Goal: Transaction & Acquisition: Purchase product/service

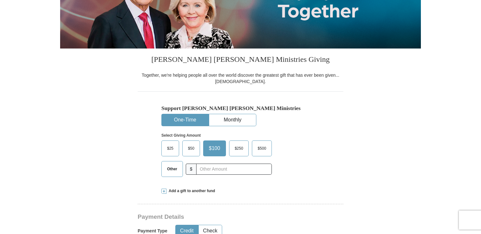
scroll to position [110, 0]
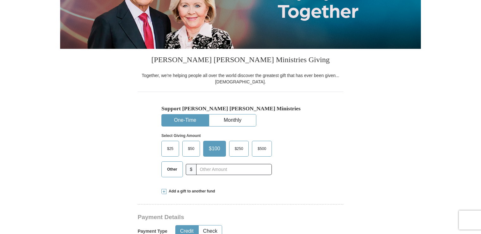
click at [259, 148] on span "$500" at bounding box center [261, 148] width 15 height 9
click at [0, 0] on input "$500" at bounding box center [0, 0] width 0 height 0
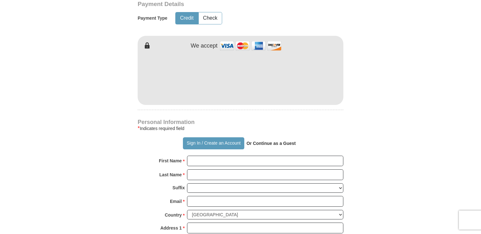
scroll to position [322, 0]
click at [382, 106] on form "Already have an account? Sign in for faster giving. Don't have an account? Crea…" at bounding box center [240, 91] width 361 height 776
click at [255, 44] on img at bounding box center [250, 46] width 63 height 14
click at [409, 169] on form "Already have an account? Sign in for faster giving. Don't have an account? Crea…" at bounding box center [240, 91] width 361 height 776
click at [393, 106] on form "Already have an account? Sign in for faster giving. Don't have an account? Crea…" at bounding box center [240, 91] width 361 height 776
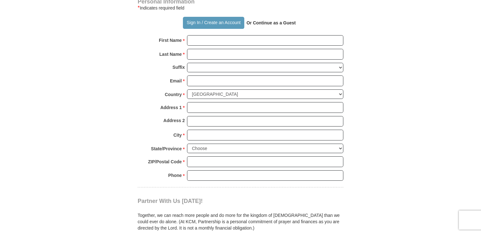
scroll to position [443, 0]
click at [246, 38] on input "First Name *" at bounding box center [265, 40] width 156 height 11
type input "Destiny"
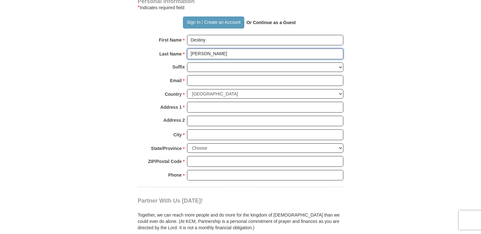
type input "[PERSON_NAME]"
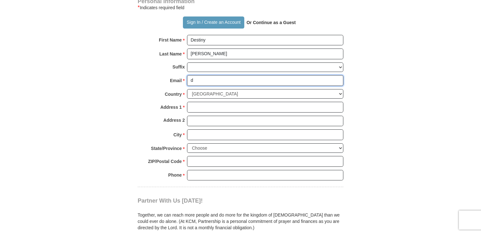
type input "[EMAIL_ADDRESS][DOMAIN_NAME]"
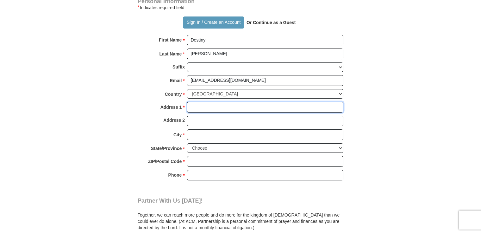
type input "[STREET_ADDRESS][PERSON_NAME]"
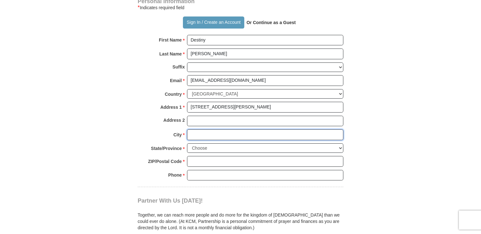
type input "Conroe"
select select "[GEOGRAPHIC_DATA]"
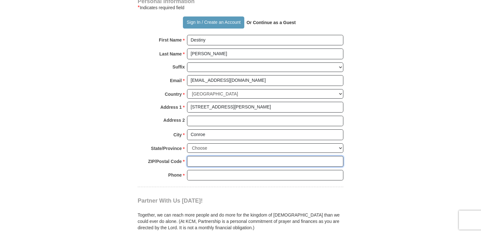
type input "77301"
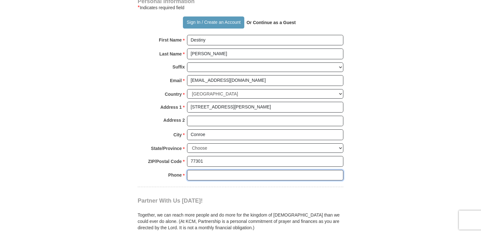
type input "2818317089"
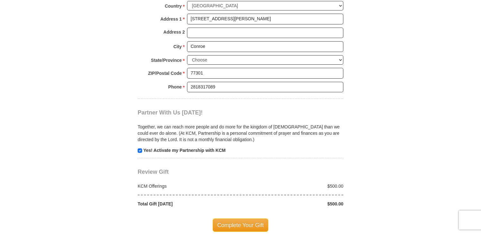
scroll to position [544, 0]
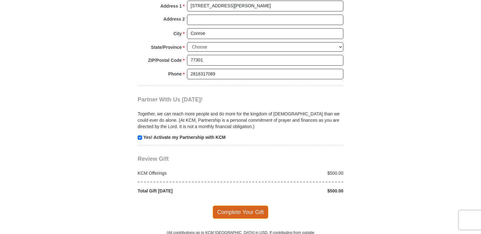
click at [240, 211] on span "Complete Your Gift" at bounding box center [241, 211] width 56 height 13
